Goal: Transaction & Acquisition: Book appointment/travel/reservation

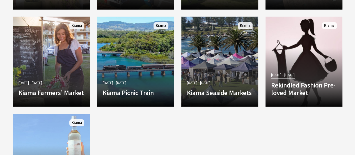
scroll to position [1066, 0]
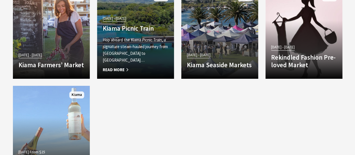
click at [146, 51] on p "Hop aboard the Kiama Picnic Train, a signature steam-hauled journey from Sydney…" at bounding box center [136, 49] width 66 height 27
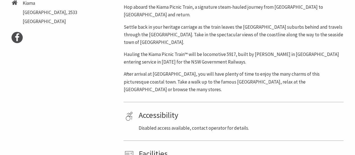
scroll to position [196, 0]
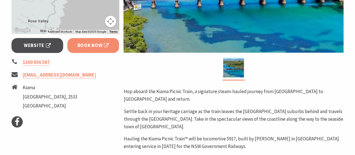
click at [92, 46] on span "Book Now" at bounding box center [93, 46] width 32 height 8
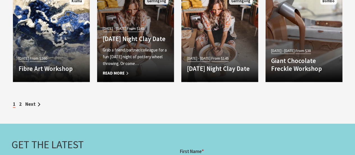
scroll to position [1711, 0]
